Goal: Task Accomplishment & Management: Manage account settings

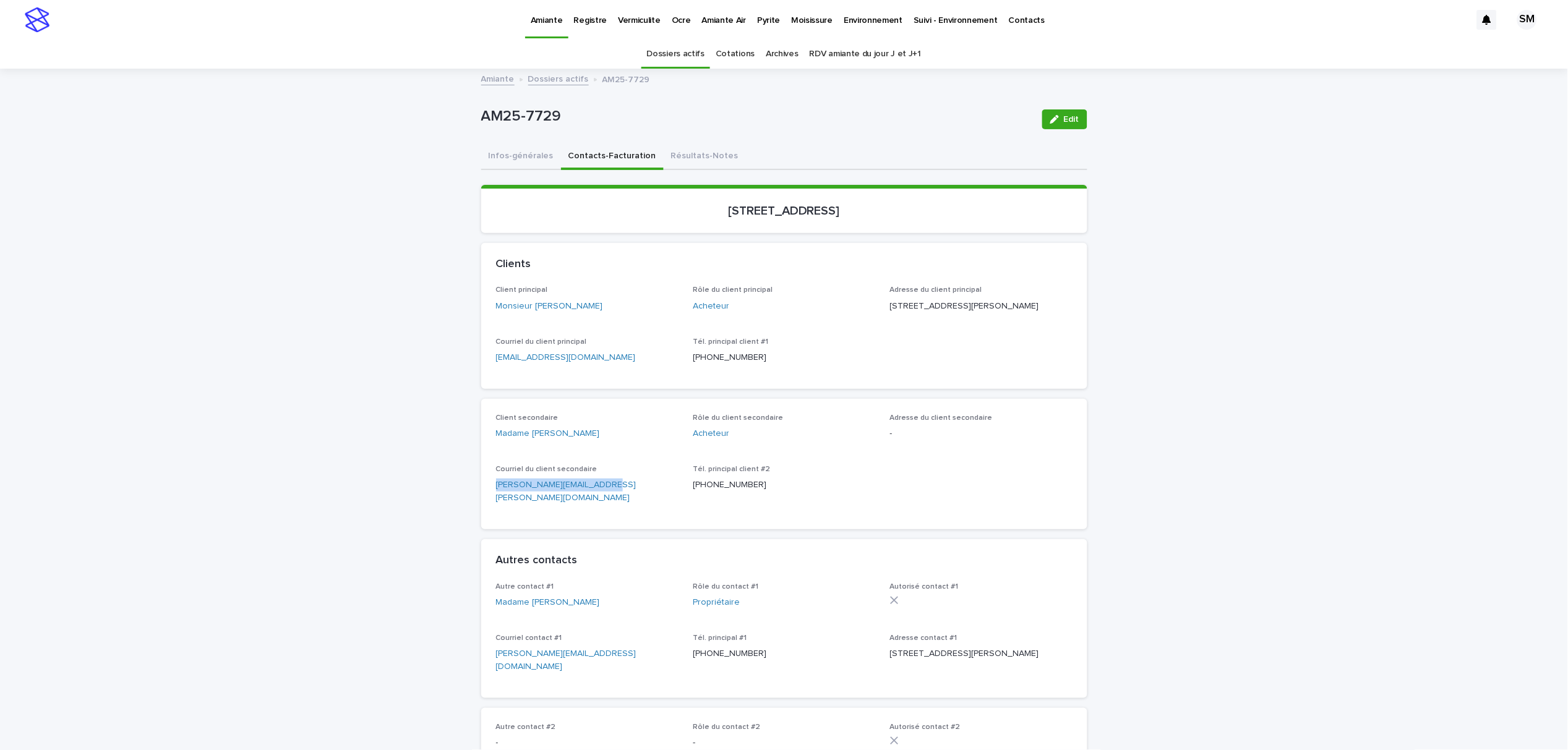
drag, startPoint x: 603, startPoint y: 498, endPoint x: 470, endPoint y: 501, distance: 133.0
copy link "[PERSON_NAME][EMAIL_ADDRESS][PERSON_NAME][DOMAIN_NAME]"
click at [672, 152] on button "Résultats-Notes" at bounding box center [705, 157] width 82 height 26
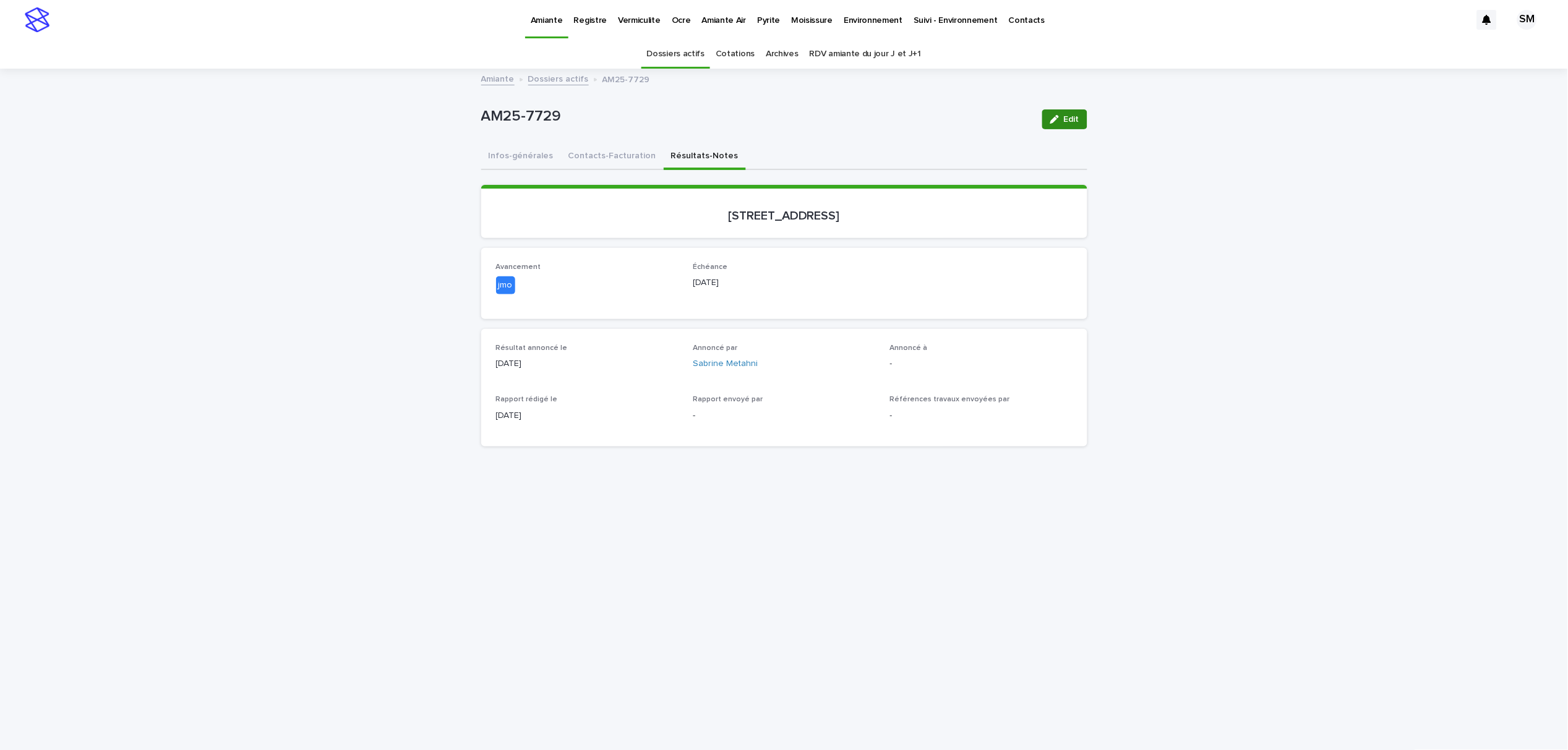
click at [1050, 118] on icon "button" at bounding box center [1054, 120] width 9 height 9
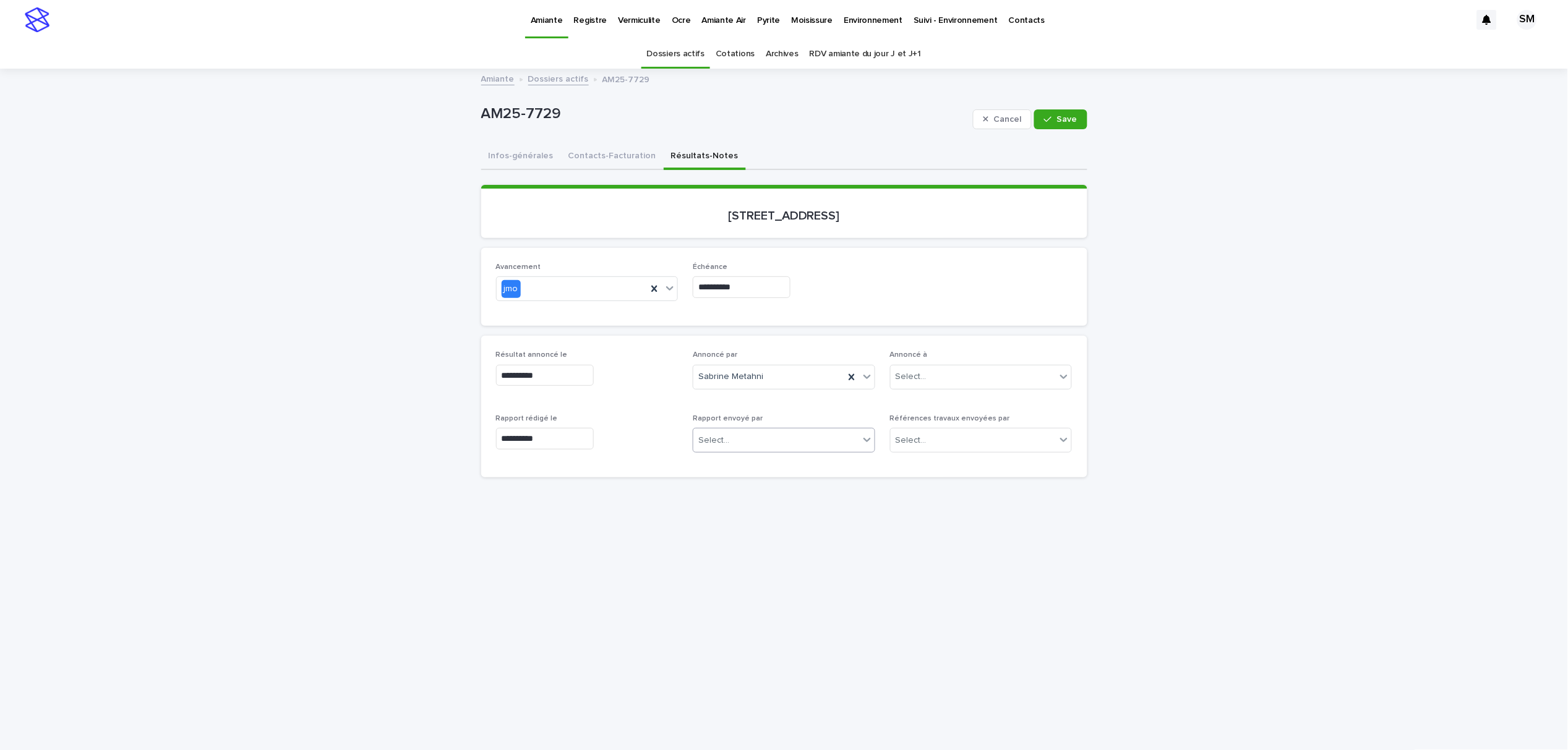
click at [758, 446] on div "Select..." at bounding box center [776, 441] width 166 height 21
type input "**"
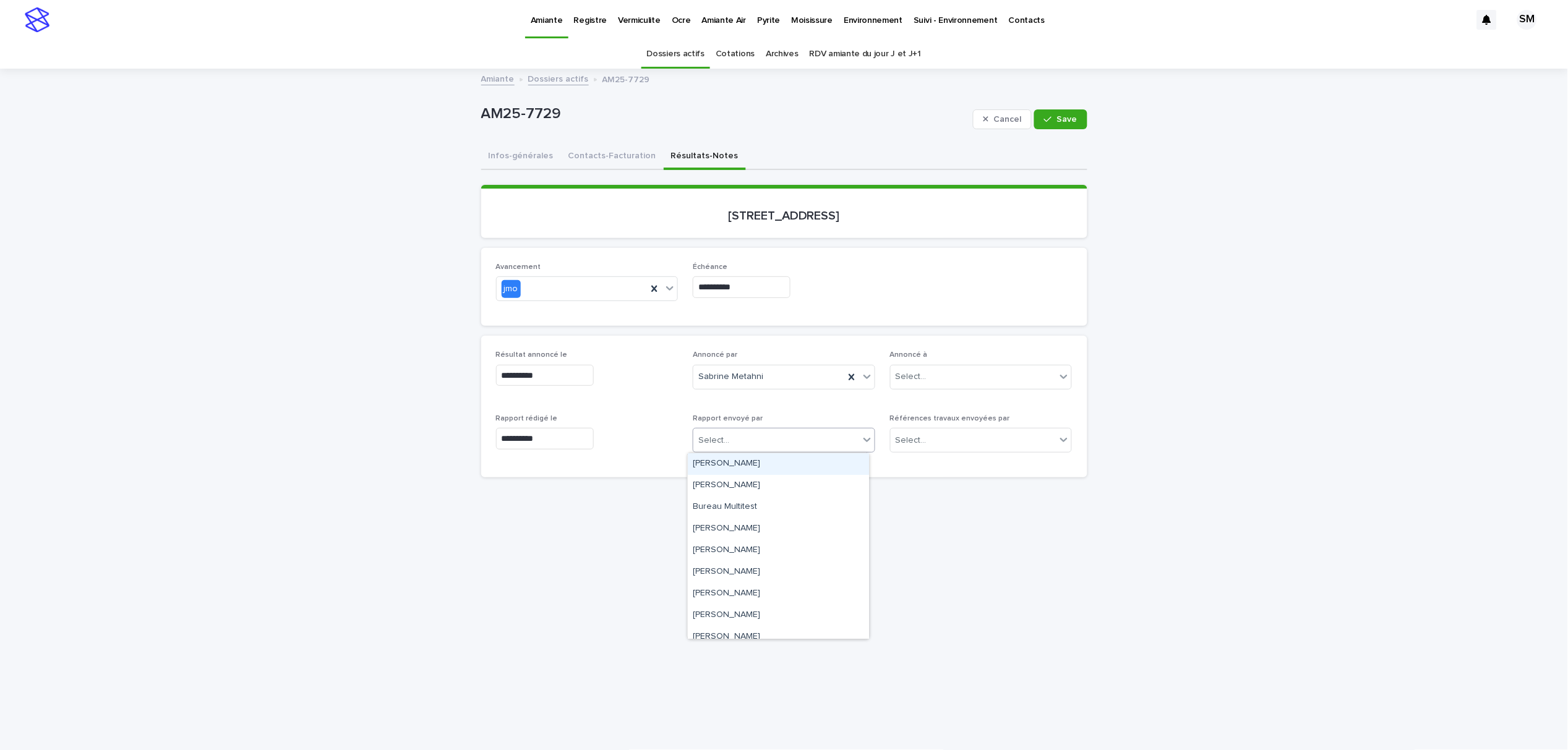
click at [797, 438] on div "Select..." at bounding box center [776, 441] width 166 height 21
type input "**"
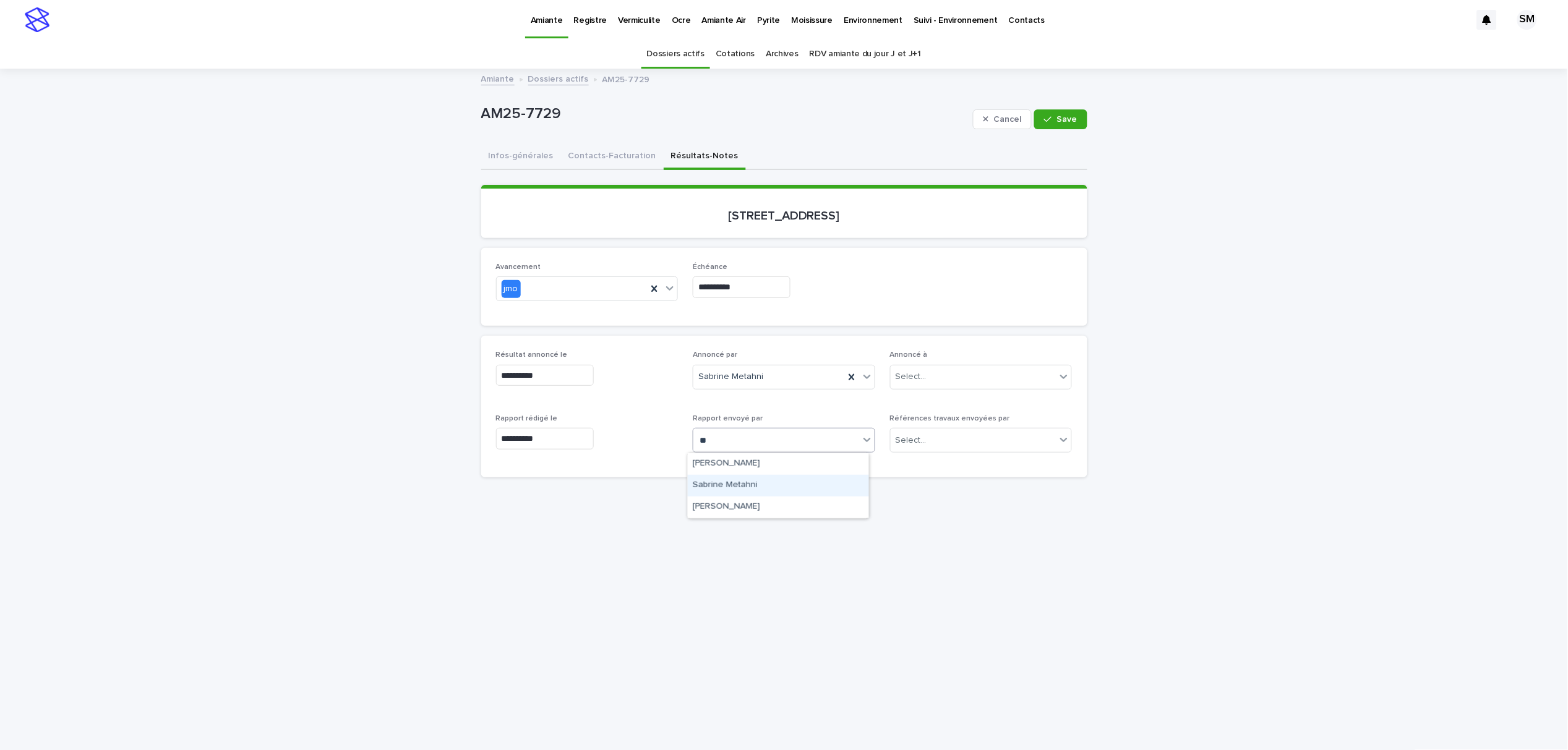
click at [751, 482] on div "Sabrine Metahni" at bounding box center [778, 485] width 181 height 21
click at [661, 288] on span at bounding box center [661, 289] width 1 height 14
click at [533, 390] on div "complété" at bounding box center [581, 398] width 181 height 21
click at [1059, 116] on span "Save" at bounding box center [1067, 120] width 21 height 9
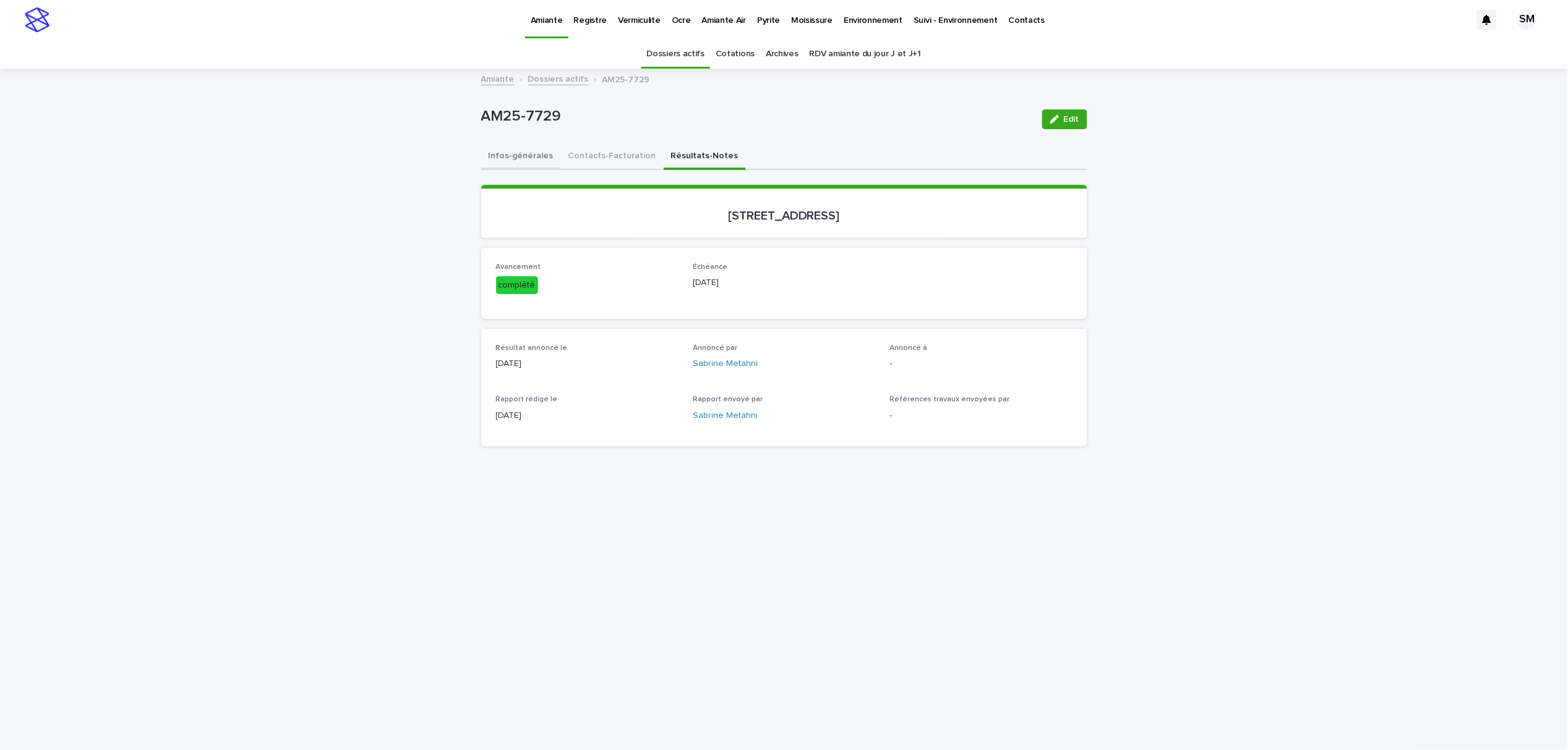
click at [519, 146] on button "Infos-générales" at bounding box center [520, 157] width 79 height 26
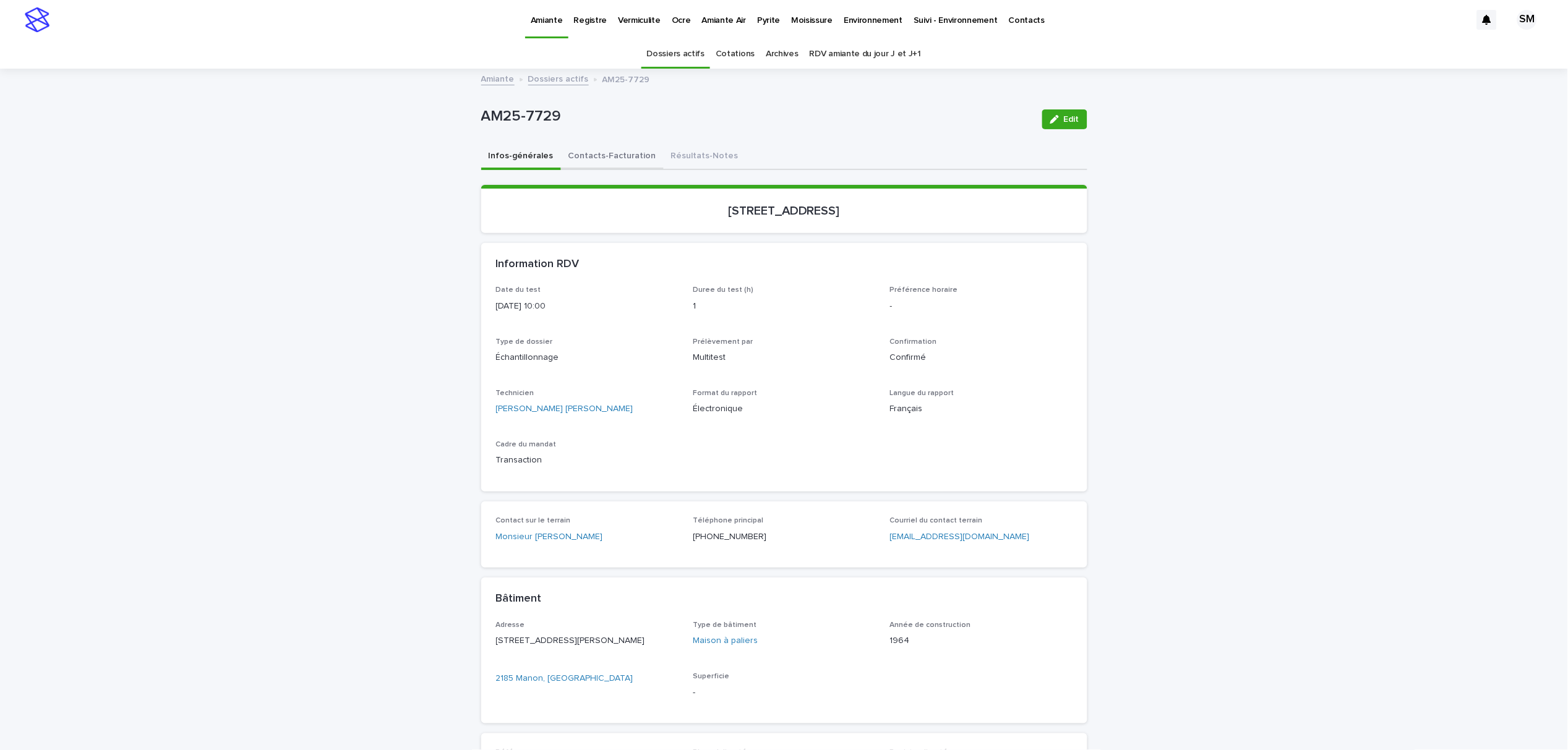
click at [618, 147] on button "Contacts-Facturation" at bounding box center [612, 157] width 103 height 26
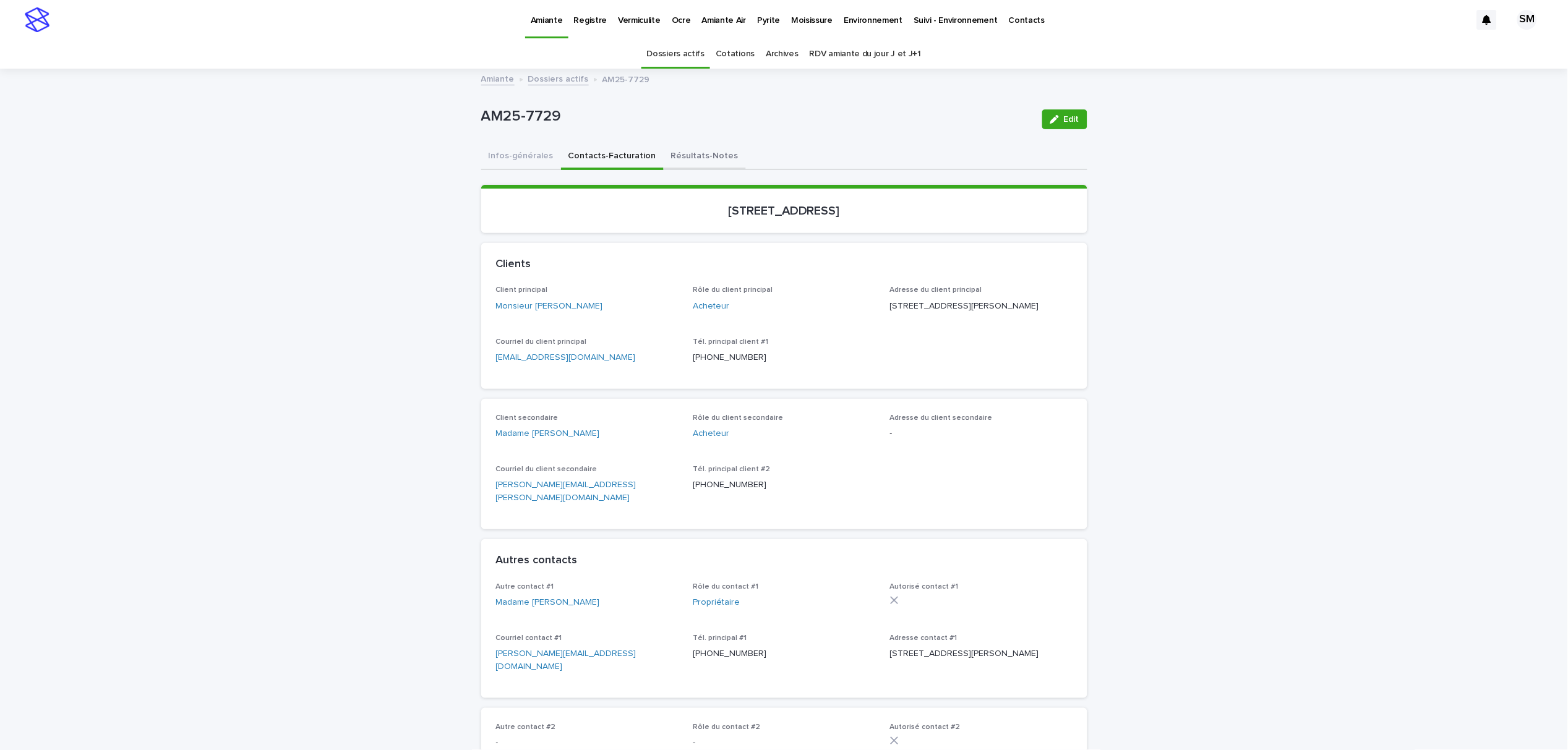
click at [679, 159] on button "Résultats-Notes" at bounding box center [705, 157] width 82 height 26
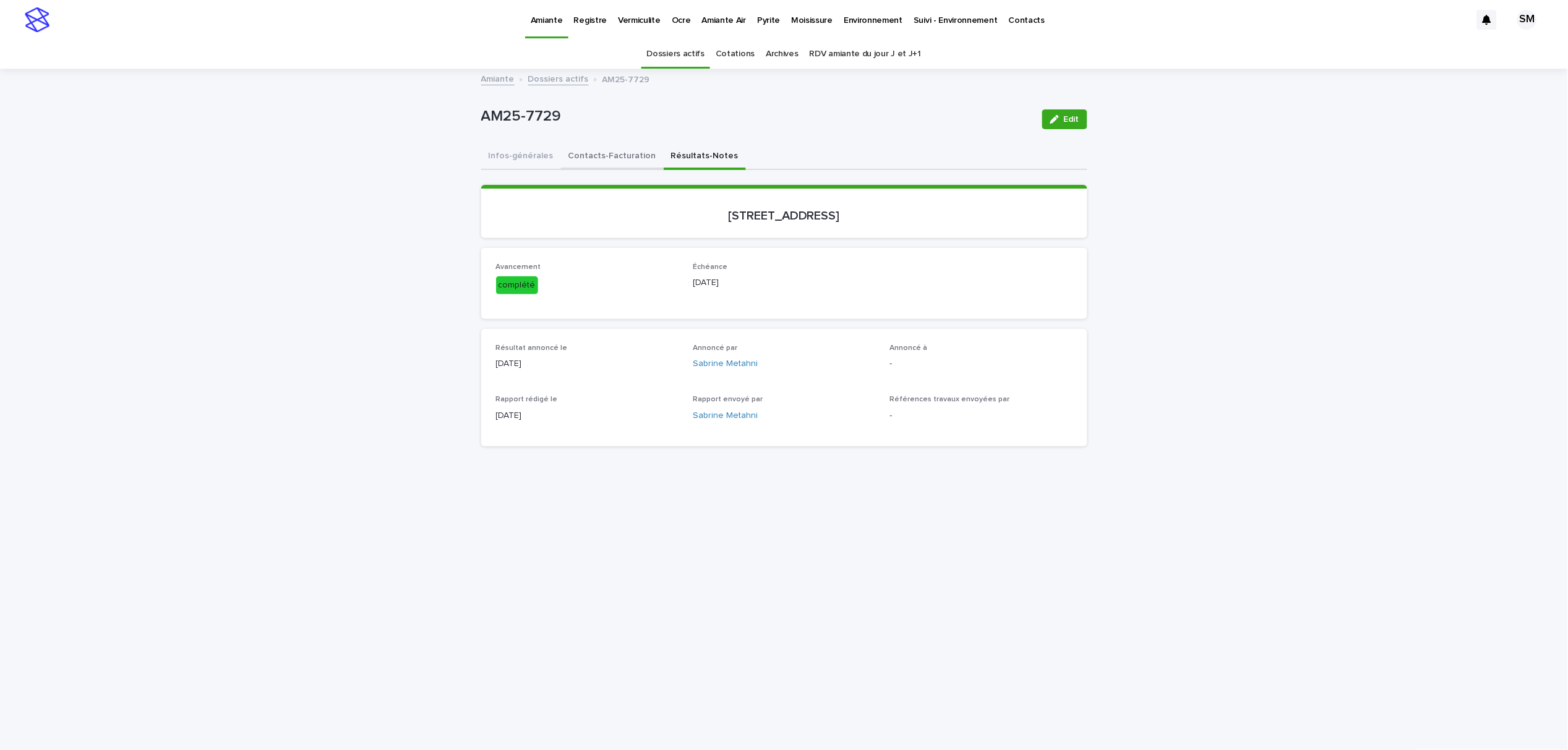
click at [606, 157] on button "Contacts-Facturation" at bounding box center [612, 157] width 103 height 26
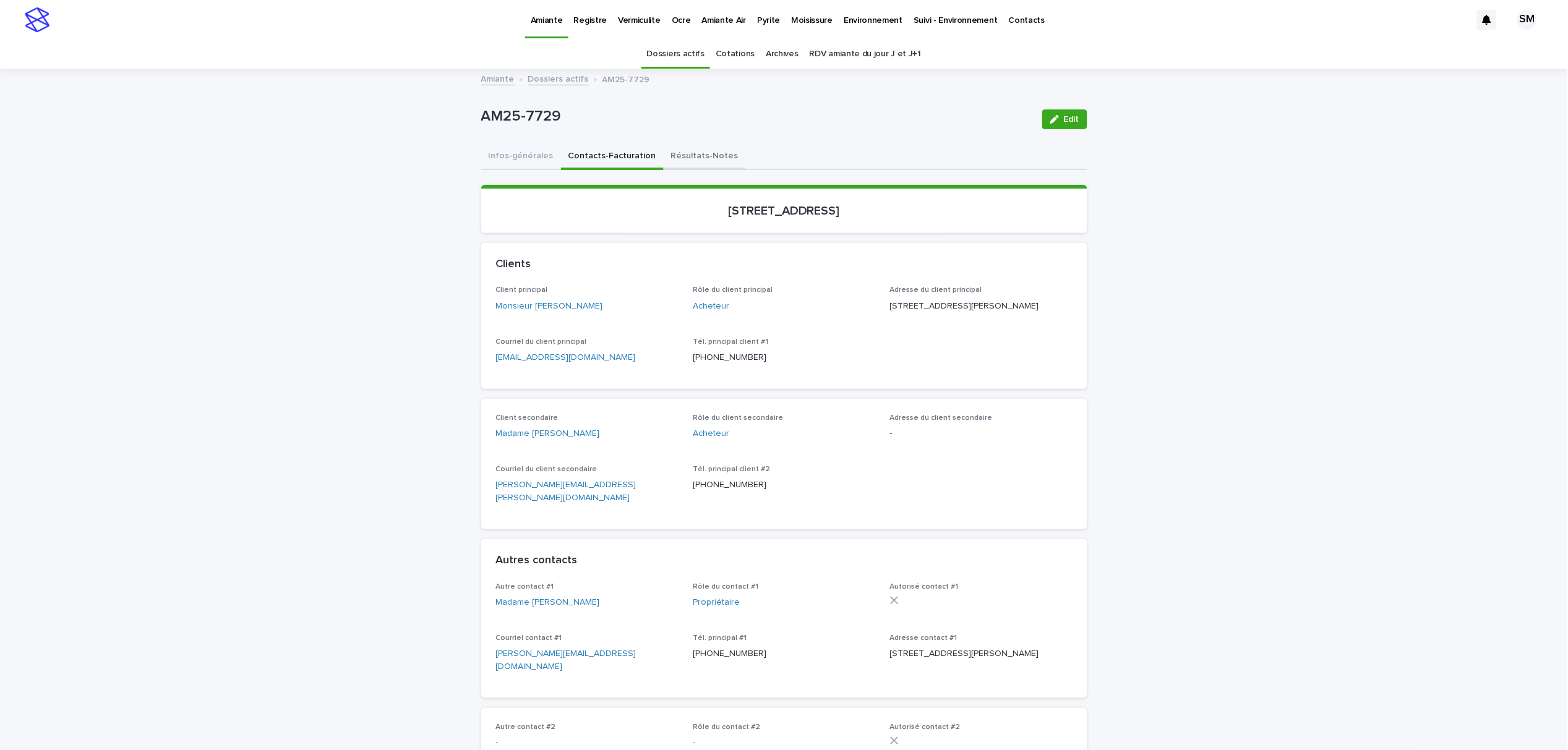
click at [674, 154] on button "Résultats-Notes" at bounding box center [705, 157] width 82 height 26
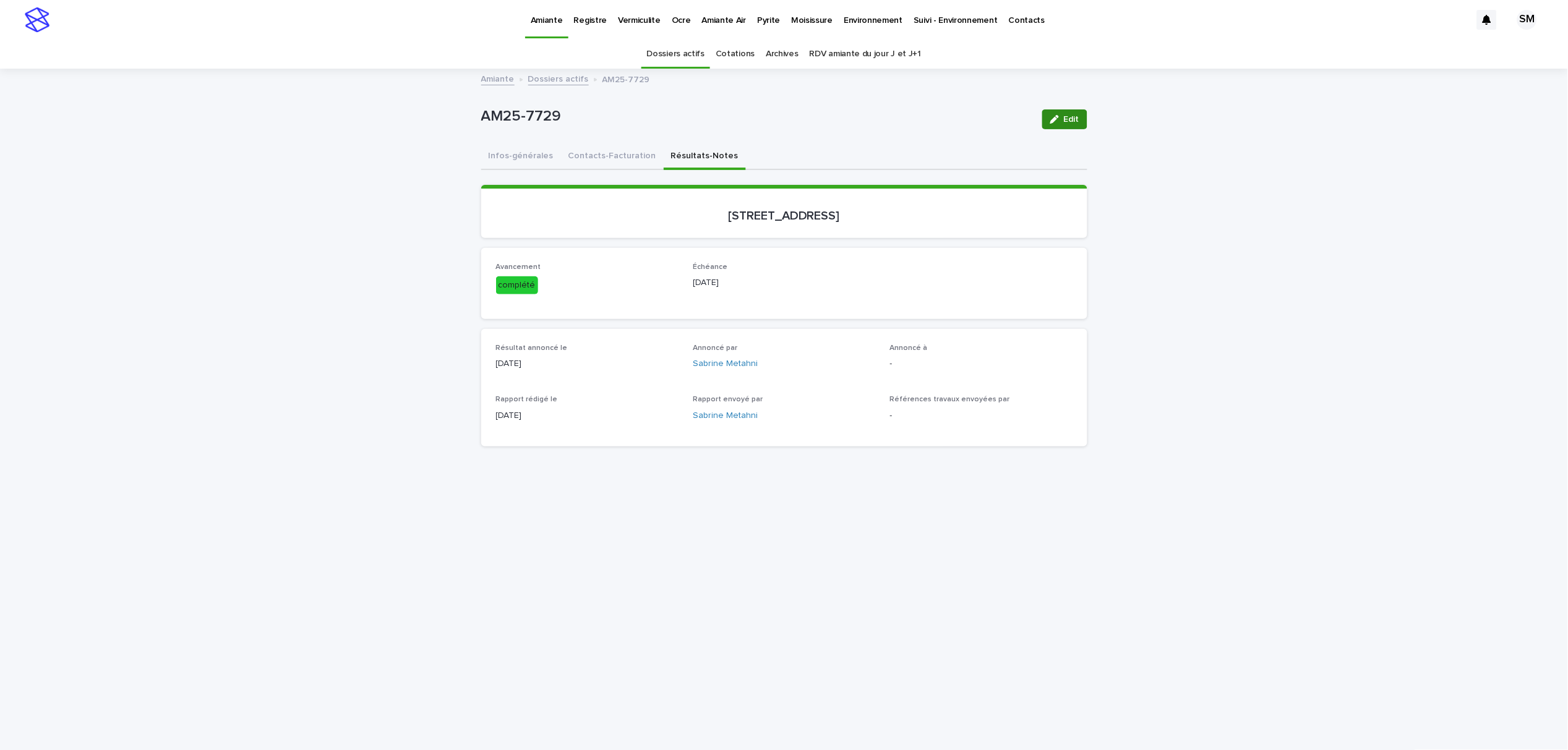
click at [1064, 120] on span "Edit" at bounding box center [1072, 120] width 15 height 9
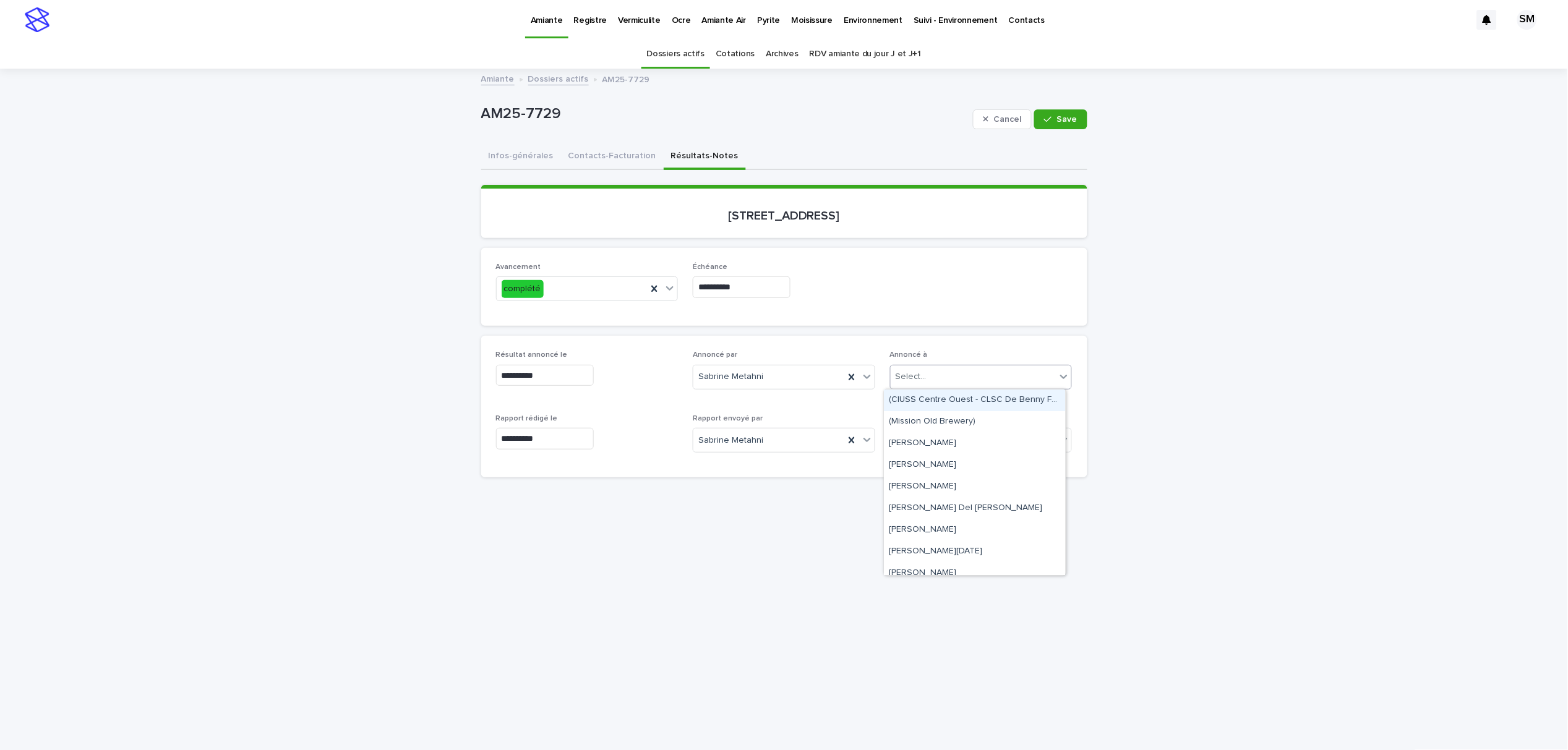
click at [931, 379] on div "Select..." at bounding box center [973, 377] width 166 height 21
type input "*"
type input "*****"
click at [954, 395] on div "Monsieur [PERSON_NAME]" at bounding box center [975, 400] width 181 height 21
click at [1047, 119] on icon "button" at bounding box center [1048, 120] width 8 height 9
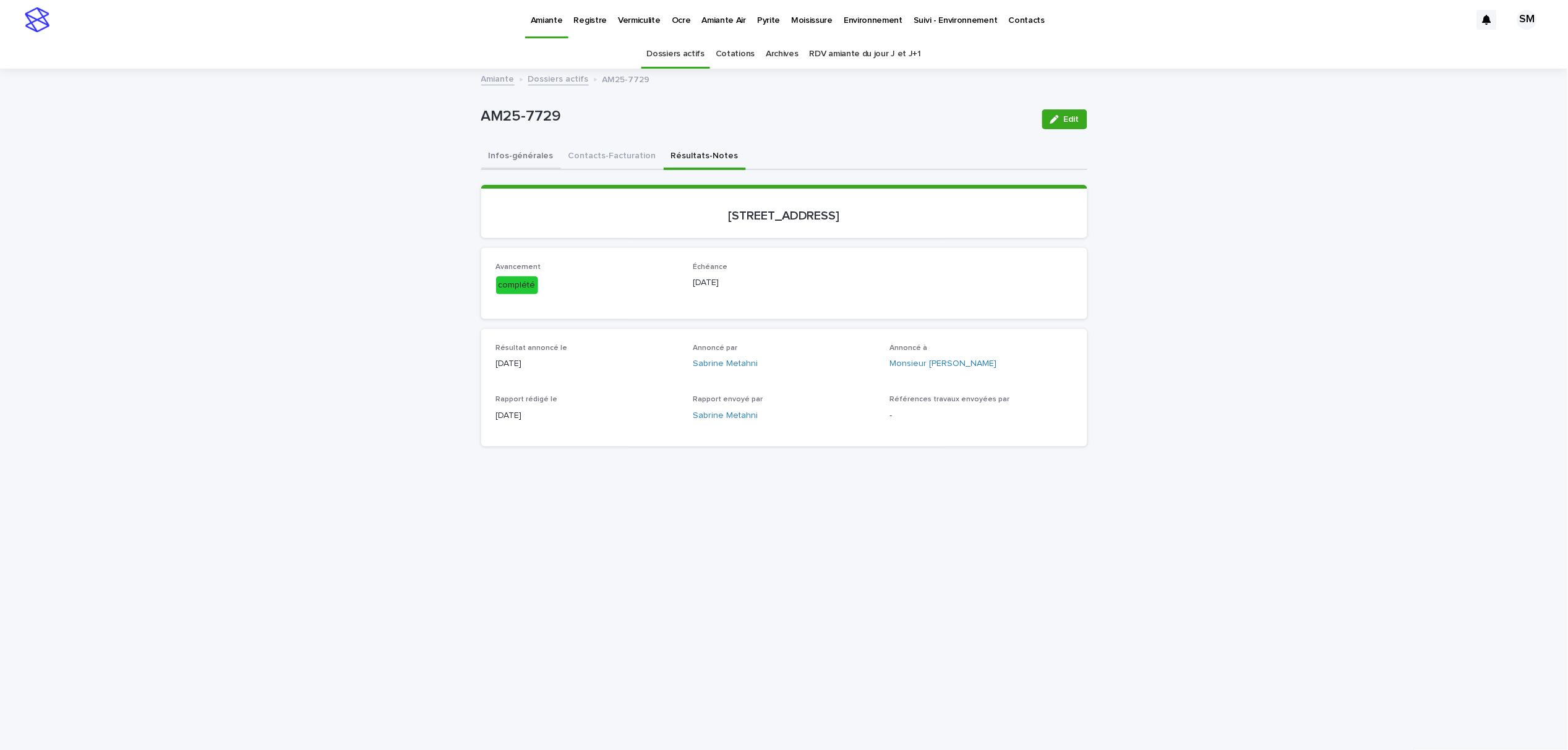
click at [499, 155] on button "Infos-générales" at bounding box center [520, 157] width 79 height 26
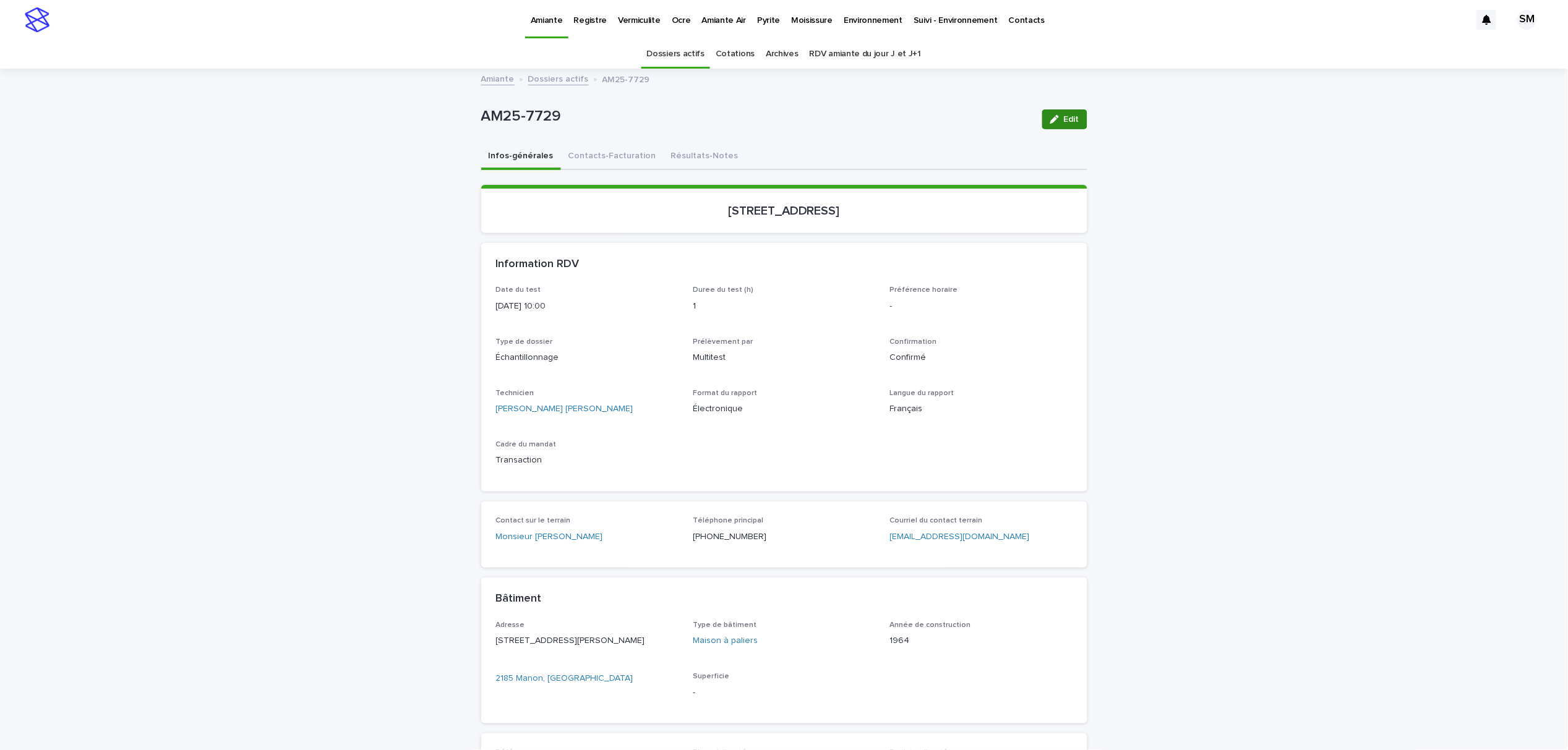
click at [1064, 120] on span "Edit" at bounding box center [1072, 120] width 15 height 9
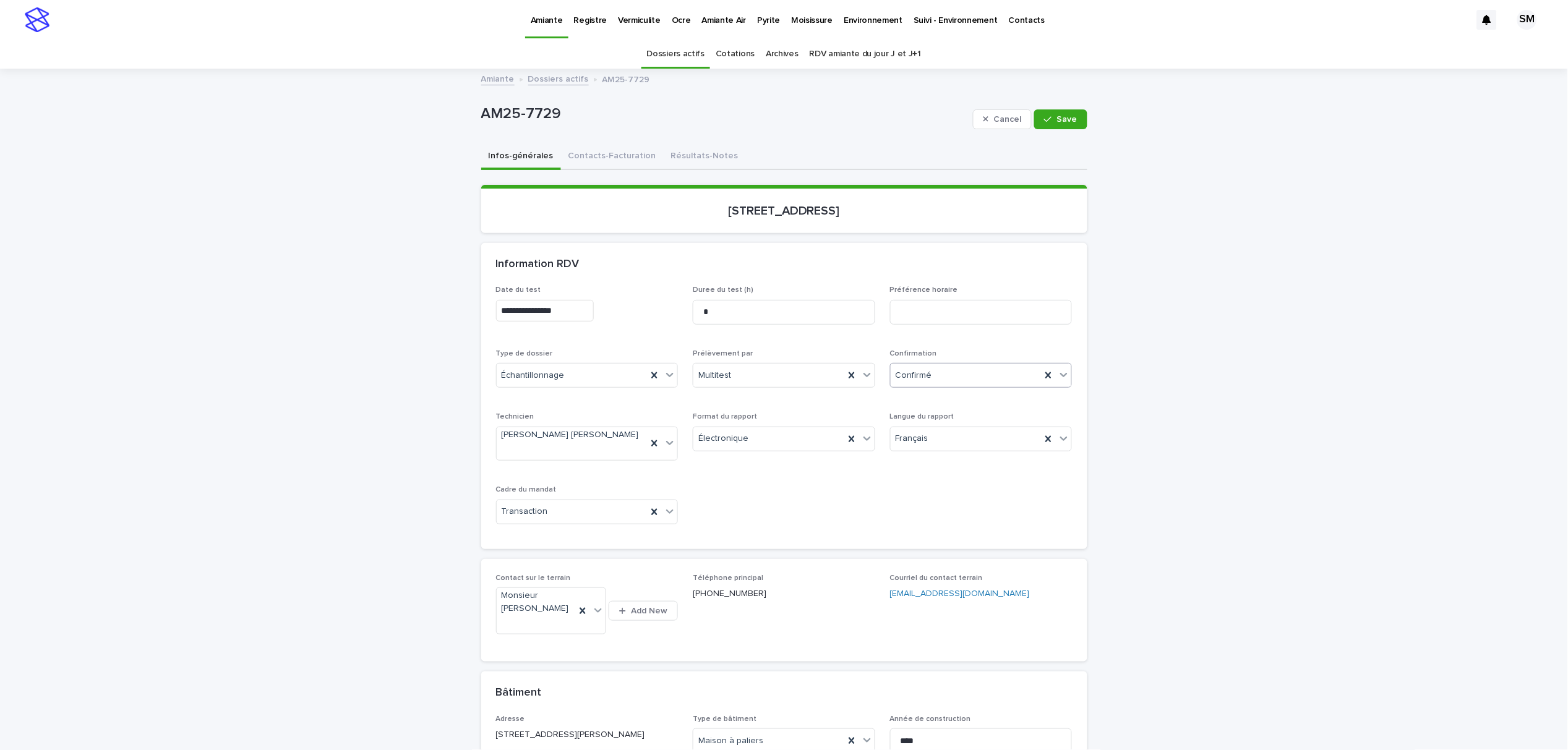
click at [1058, 375] on icon at bounding box center [1064, 374] width 12 height 12
click at [919, 548] on div "Archivé" at bounding box center [975, 549] width 181 height 21
click at [1057, 122] on span "Save" at bounding box center [1067, 120] width 21 height 9
